Goal: Information Seeking & Learning: Learn about a topic

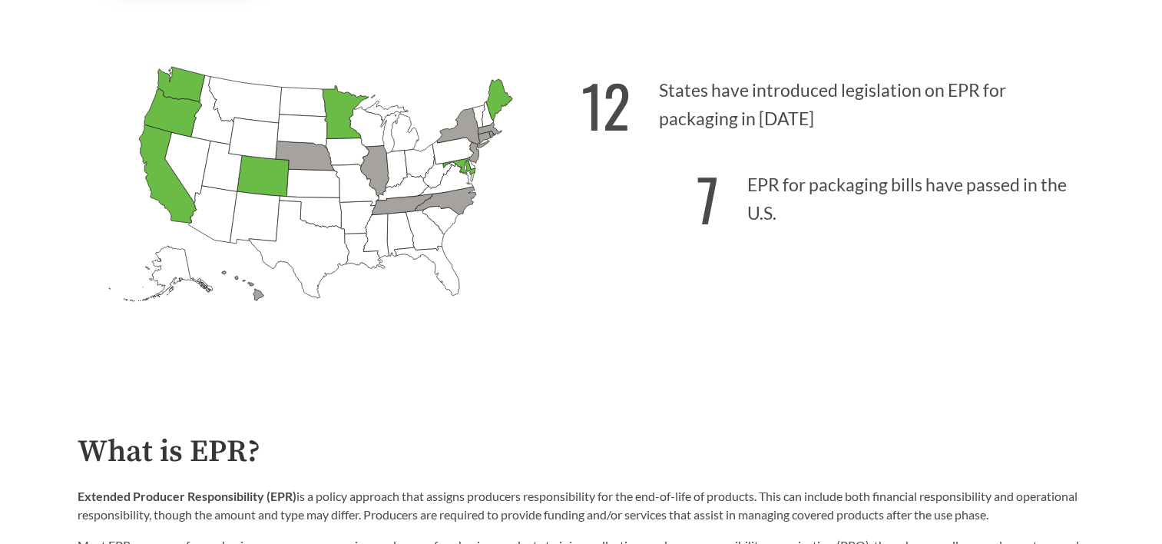
scroll to position [384, 0]
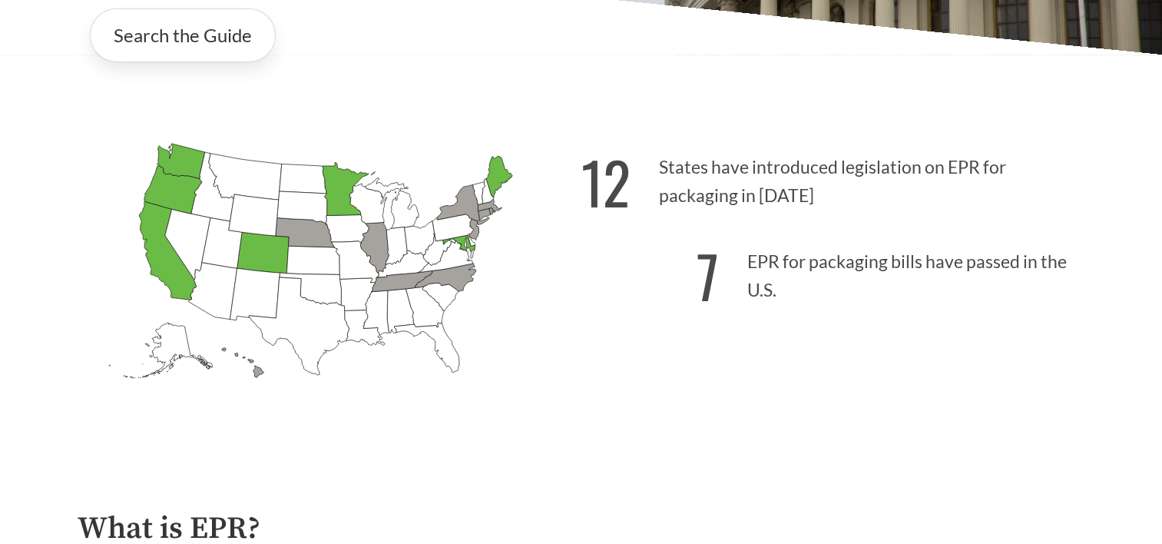
click at [502, 172] on icon "[US_STATE] Passed: 1" at bounding box center [498, 176] width 26 height 41
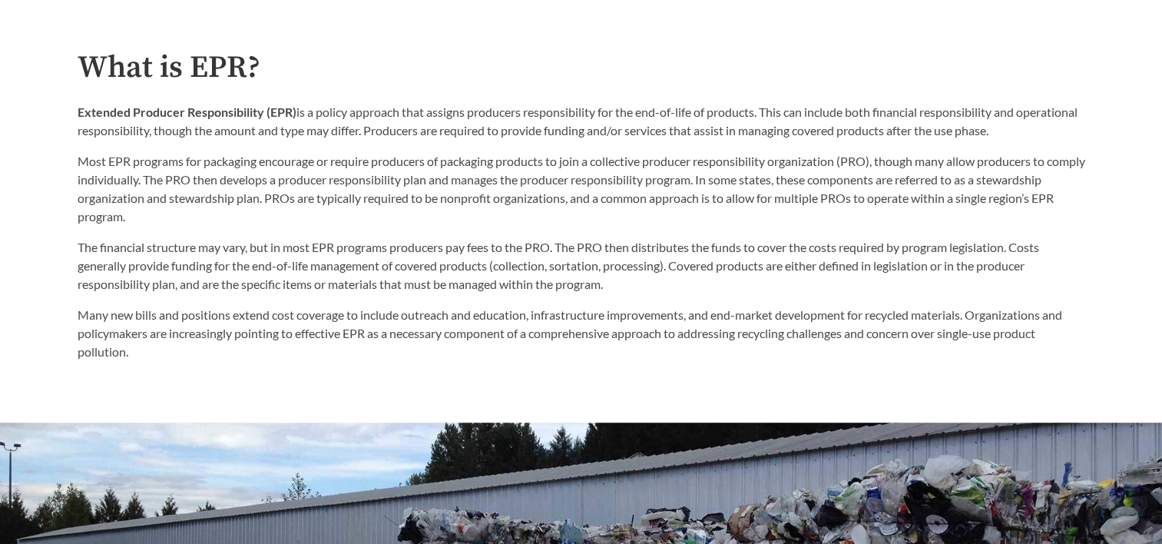
scroll to position [921, 0]
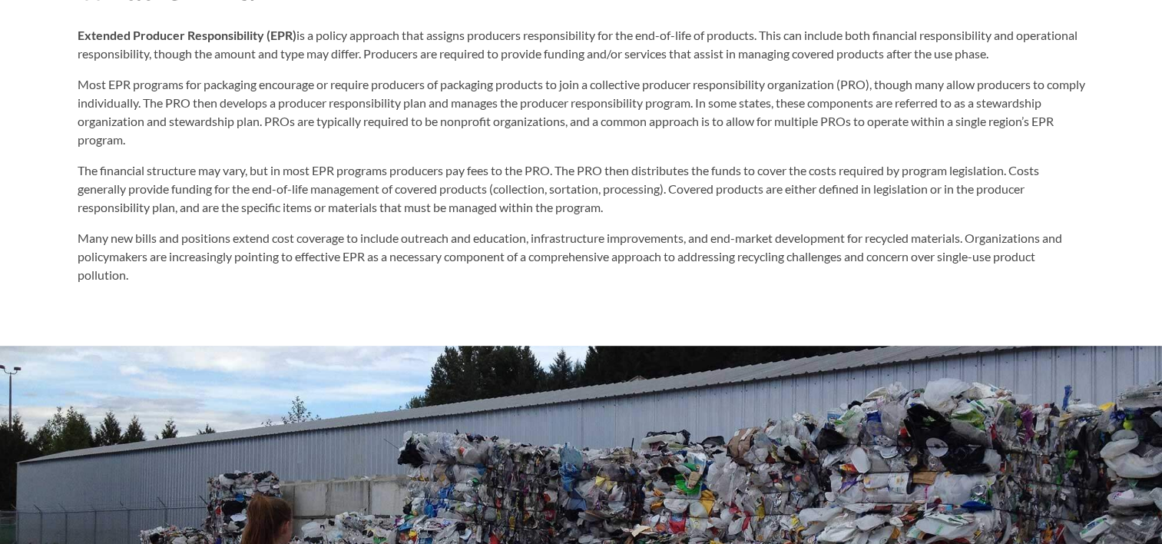
drag, startPoint x: 732, startPoint y: 258, endPoint x: 736, endPoint y: 275, distance: 17.2
click at [732, 261] on p "Many new bills and positions extend cost coverage to include outreach and educa…" at bounding box center [581, 256] width 1007 height 55
click at [734, 273] on p "Many new bills and positions extend cost coverage to include outreach and educa…" at bounding box center [581, 256] width 1007 height 55
click at [739, 284] on p "Many new bills and positions extend cost coverage to include outreach and educa…" at bounding box center [581, 256] width 1007 height 55
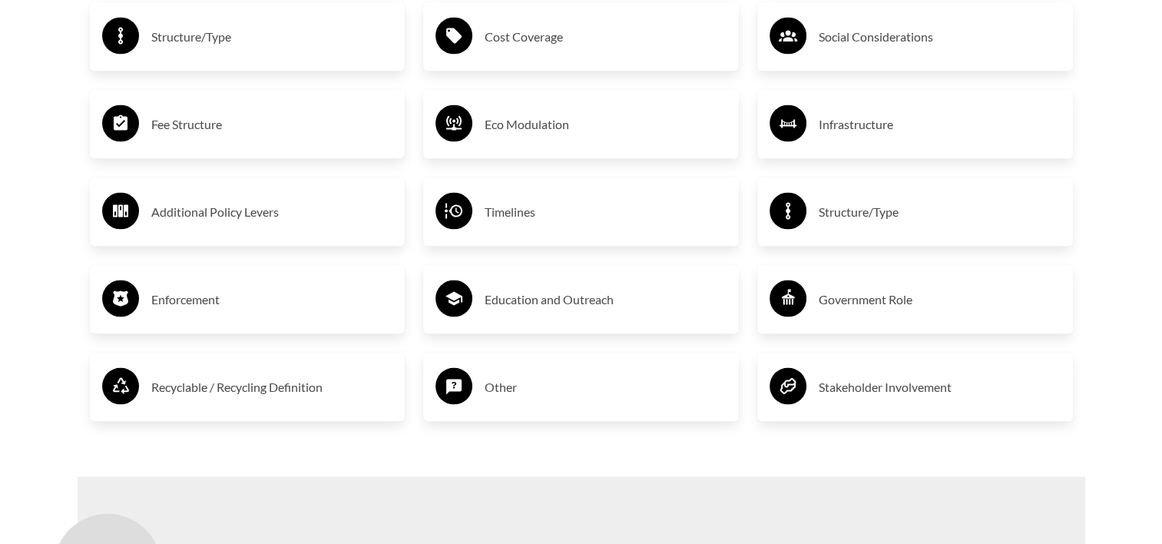
scroll to position [2918, 0]
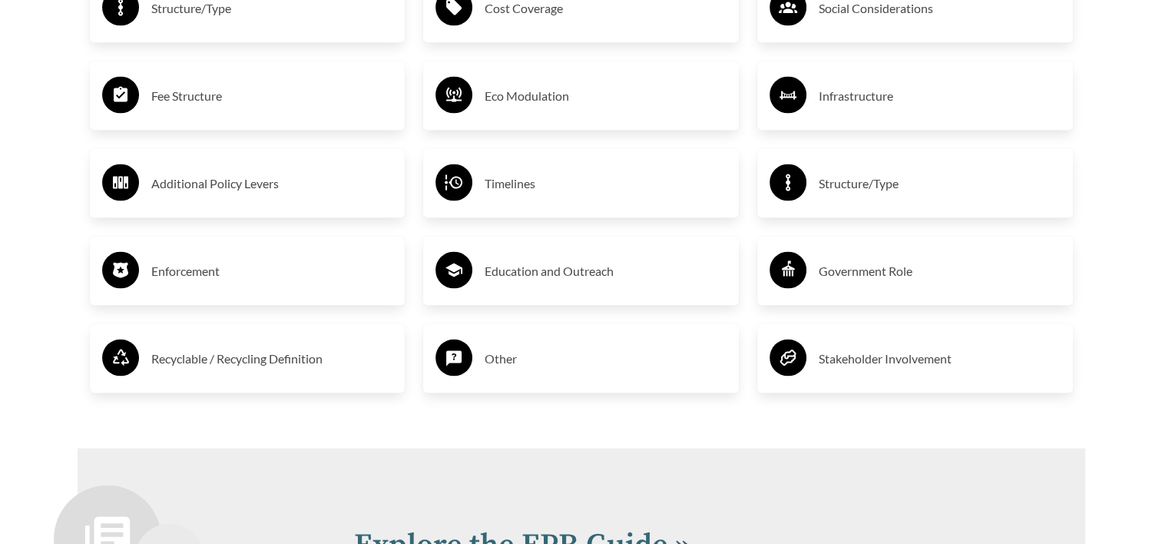
click at [188, 100] on h3 "Fee Structure" at bounding box center [272, 96] width 242 height 25
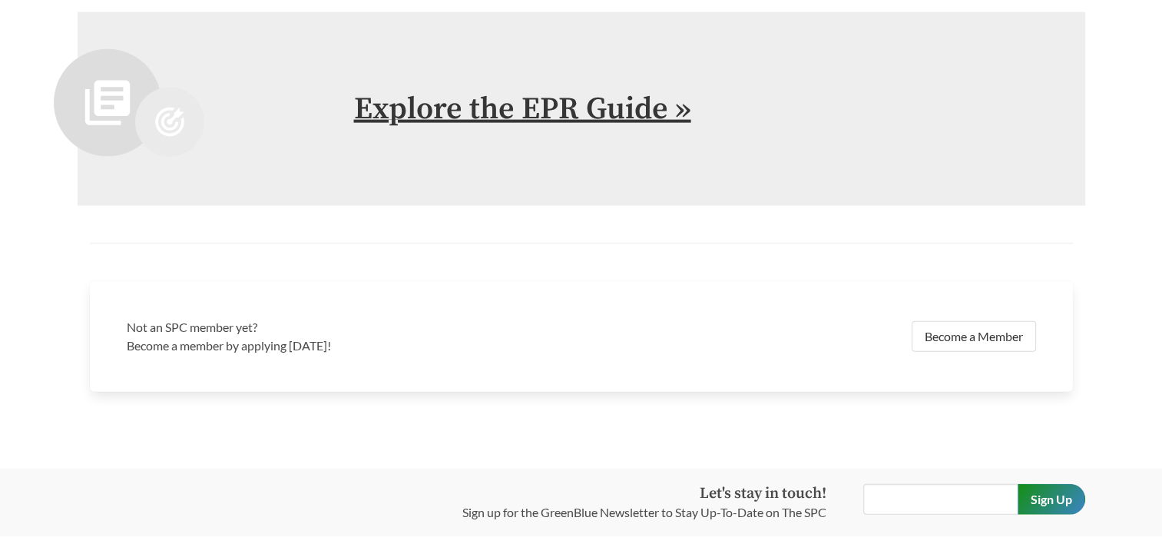
scroll to position [3355, 0]
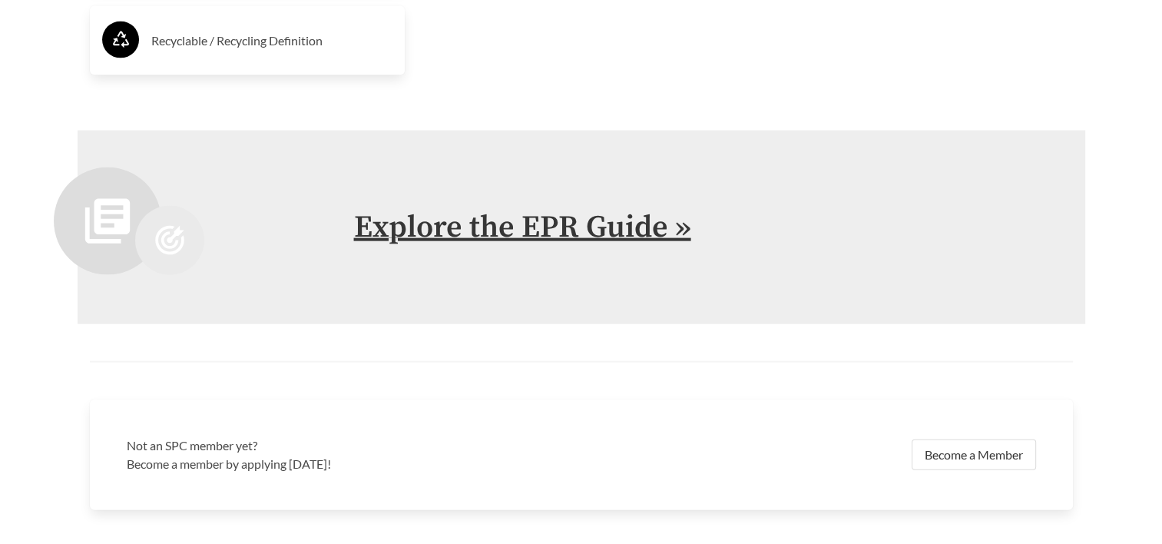
click at [460, 225] on link "Explore the EPR Guide »" at bounding box center [522, 227] width 337 height 38
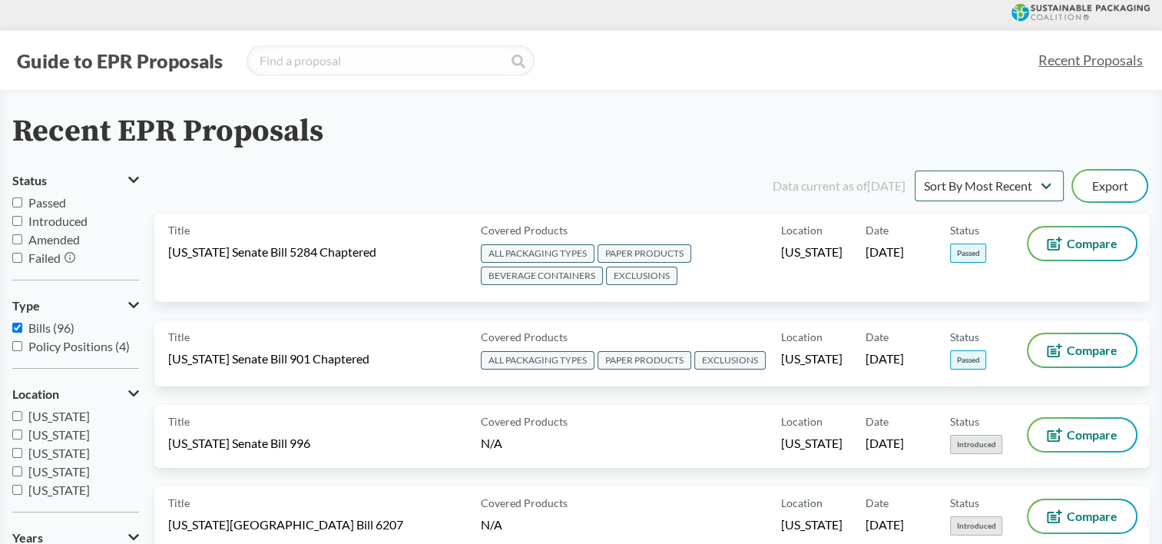
click at [18, 203] on input "Passed" at bounding box center [17, 202] width 10 height 10
checkbox input "true"
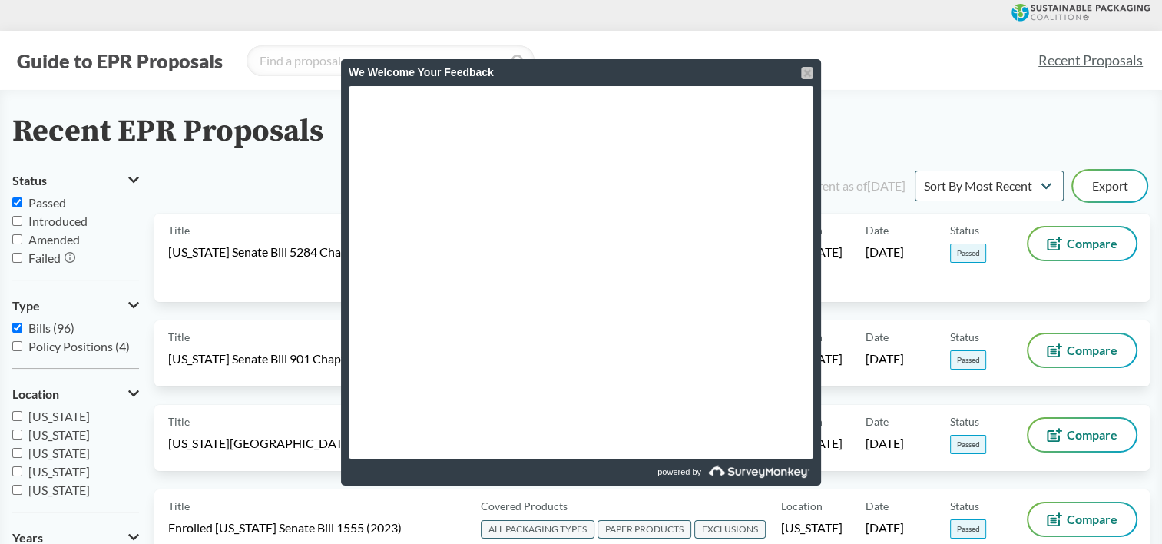
click at [808, 72] on div at bounding box center [807, 73] width 12 height 12
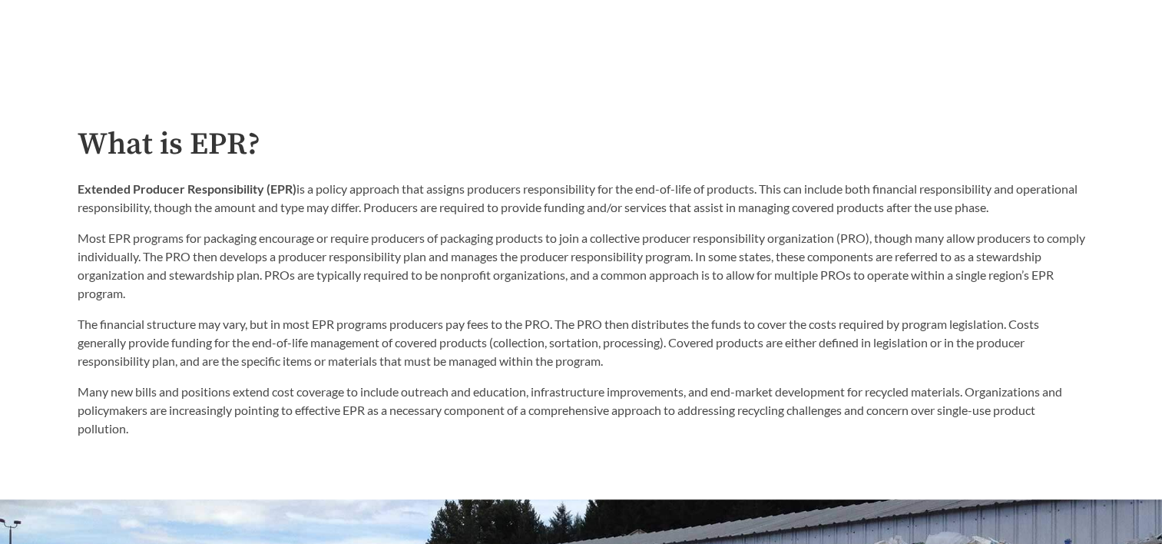
scroll to position [768, 0]
click at [900, 292] on p "Most EPR programs for packaging encourage or require producers of packaging pro…" at bounding box center [581, 266] width 1007 height 74
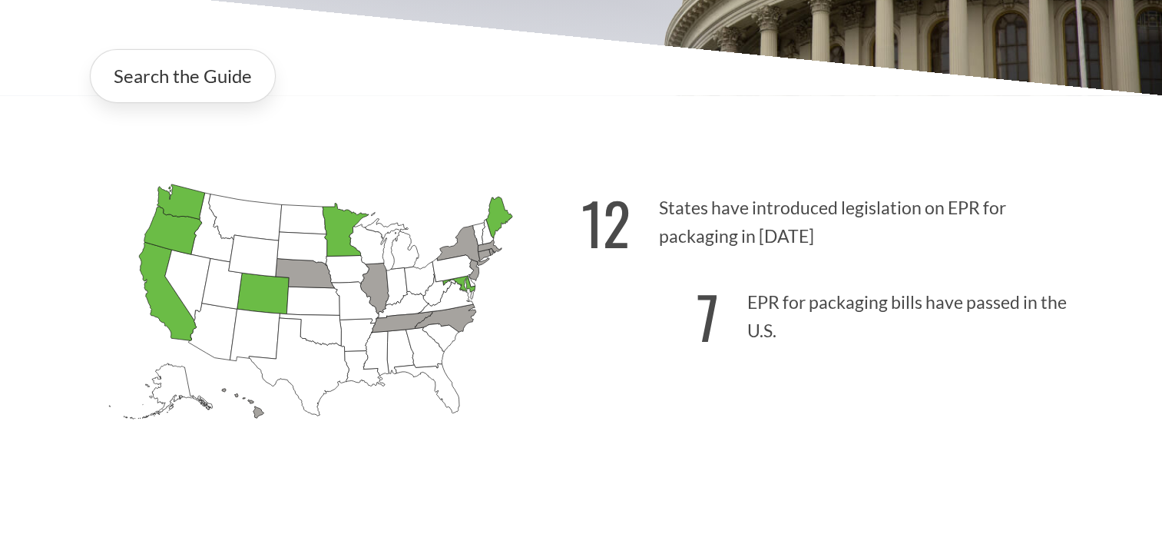
scroll to position [384, 0]
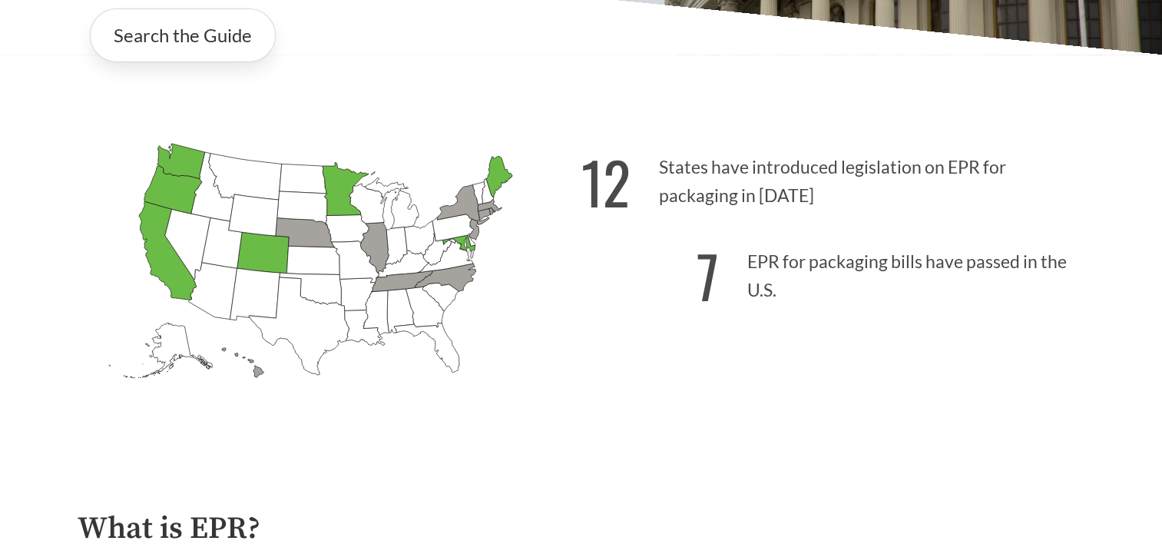
click at [693, 170] on p "12 States have introduced legislation on EPR for packaging in [DATE]" at bounding box center [833, 177] width 504 height 94
click at [726, 198] on p "12 States have introduced legislation on EPR for packaging in [DATE]" at bounding box center [833, 177] width 504 height 94
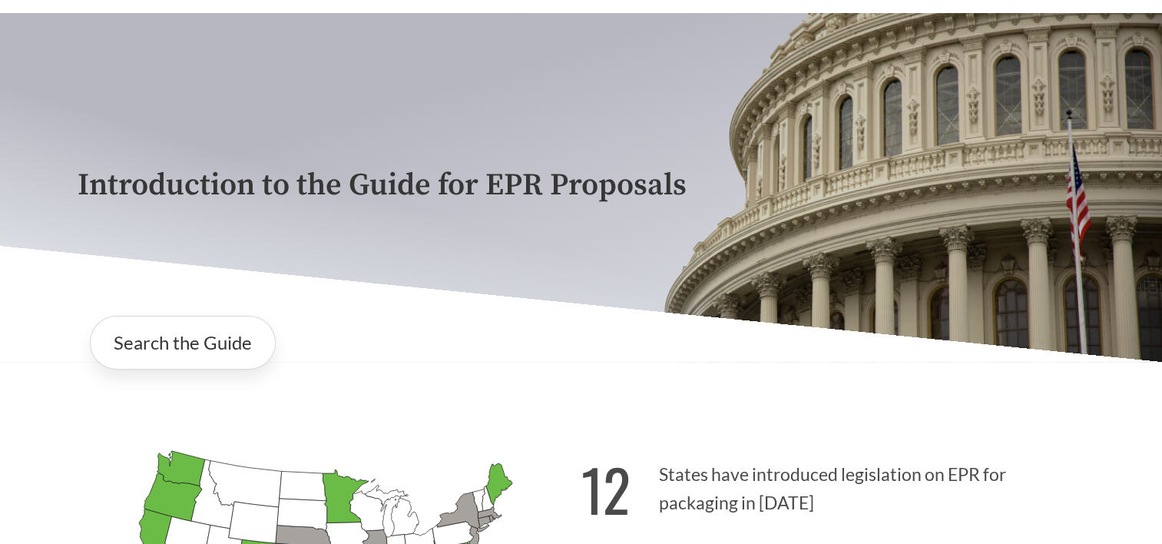
scroll to position [0, 0]
